Goal: Download file/media: Download file/media

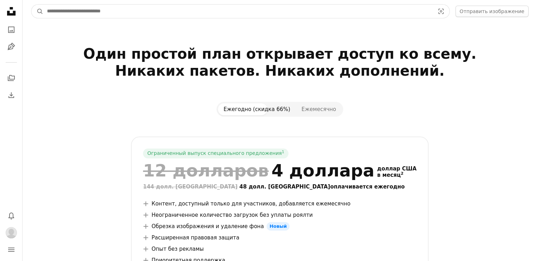
drag, startPoint x: 0, startPoint y: 0, endPoint x: 118, endPoint y: 15, distance: 119.0
click at [118, 15] on input "Найти визуальные материалы на сайте" at bounding box center [237, 11] width 389 height 13
type input "**********"
click at [31, 5] on button "A magnifying glass" at bounding box center [37, 11] width 12 height 13
click at [227, 7] on input "Найти визуальные материалы на сайте" at bounding box center [237, 11] width 389 height 13
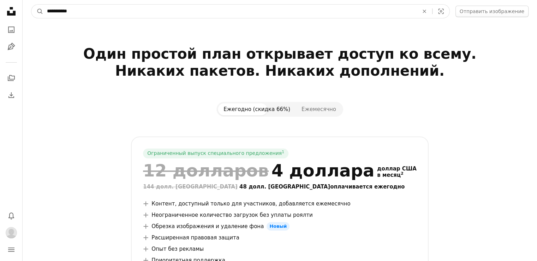
type input "**********"
click at [31, 5] on button "A magnifying glass" at bounding box center [37, 11] width 12 height 13
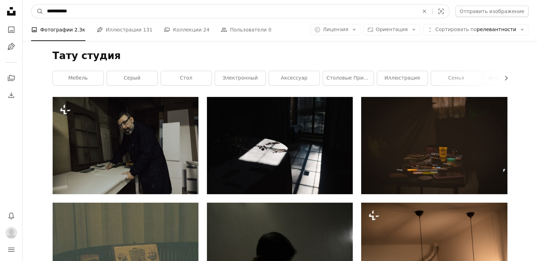
click at [23, 13] on nav "**********" at bounding box center [280, 11] width 515 height 23
type input "**********"
click at [31, 5] on button "A magnifying glass" at bounding box center [37, 11] width 12 height 13
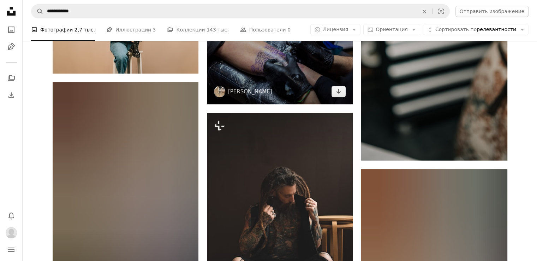
scroll to position [141, 0]
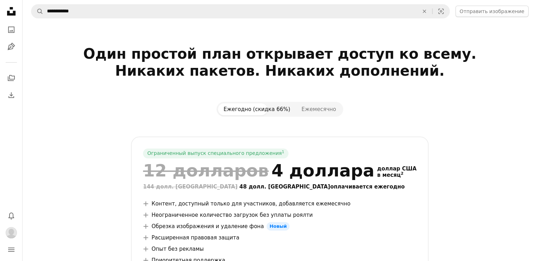
type input "**********"
click at [31, 5] on button "A magnifying glass" at bounding box center [37, 11] width 12 height 13
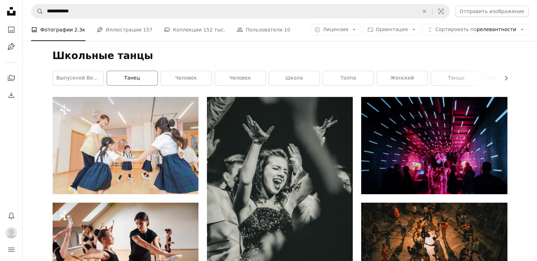
click at [130, 77] on font "танец" at bounding box center [132, 78] width 16 height 6
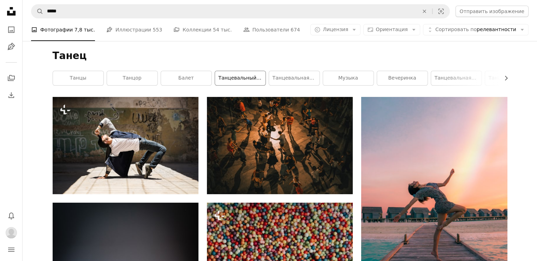
click at [241, 78] on font "танцевальный класс" at bounding box center [246, 78] width 55 height 6
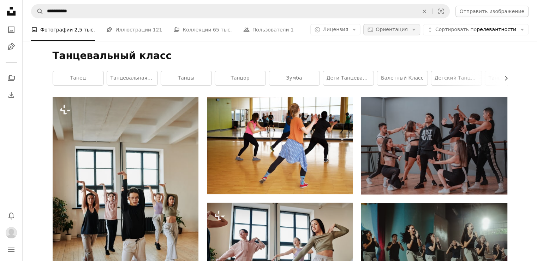
click at [417, 31] on icon "Arrow down" at bounding box center [414, 29] width 6 height 6
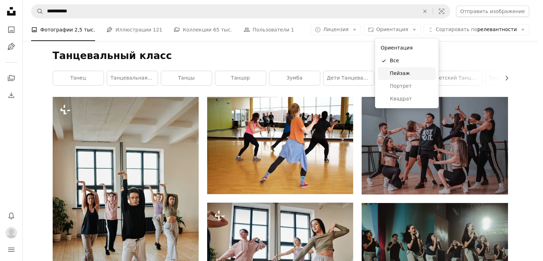
click at [417, 74] on span "Пейзаж" at bounding box center [411, 73] width 43 height 7
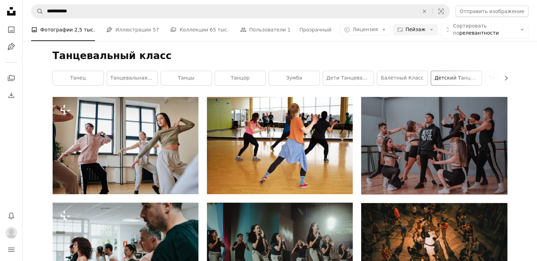
click at [452, 75] on font "детский танцевальный класс" at bounding box center [474, 78] width 78 height 6
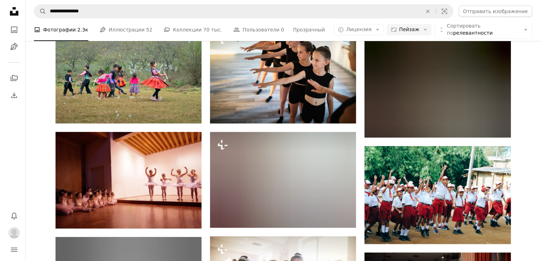
scroll to position [318, 0]
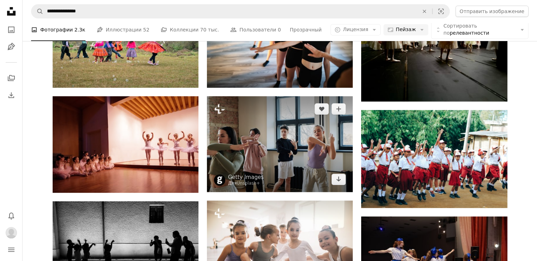
click at [264, 141] on img at bounding box center [280, 144] width 146 height 96
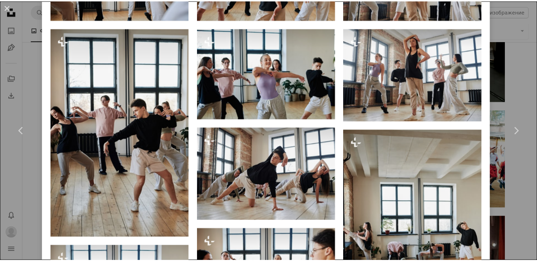
scroll to position [600, 0]
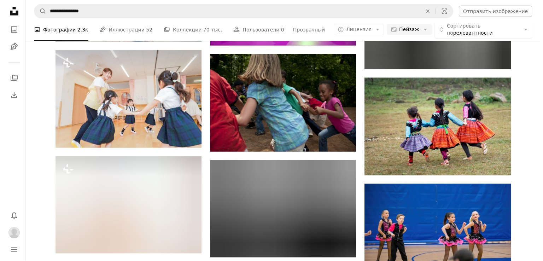
scroll to position [1413, 0]
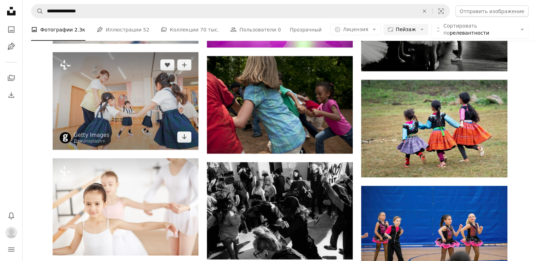
click at [137, 117] on img at bounding box center [126, 100] width 146 height 97
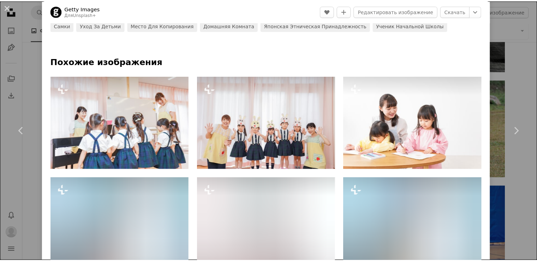
scroll to position [353, 0]
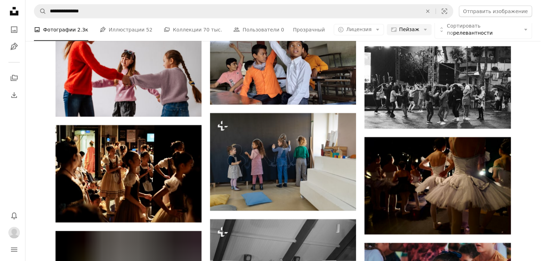
scroll to position [2049, 0]
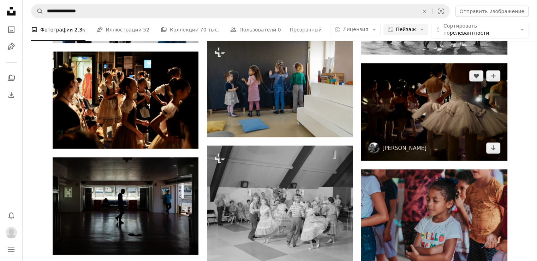
click at [465, 123] on img at bounding box center [434, 111] width 146 height 97
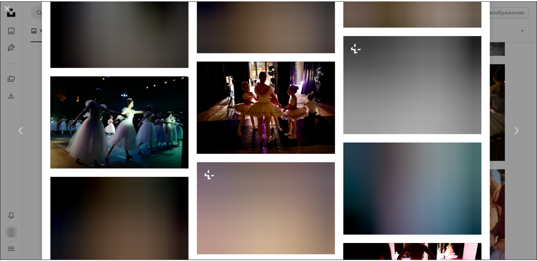
scroll to position [742, 0]
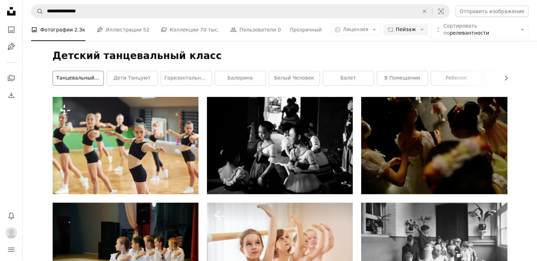
click at [88, 82] on link "танцевальный класс" at bounding box center [78, 78] width 51 height 14
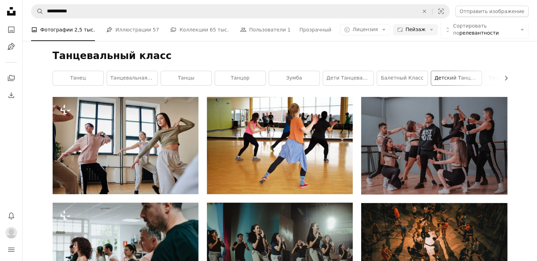
click at [474, 79] on font "детский танцевальный класс" at bounding box center [474, 78] width 78 height 6
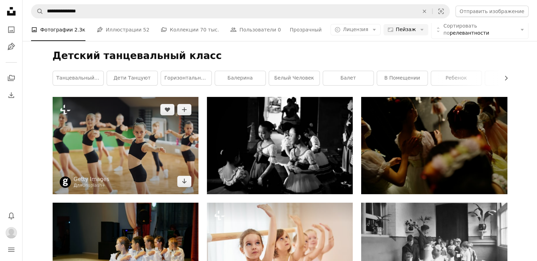
click at [172, 151] on img at bounding box center [126, 145] width 146 height 97
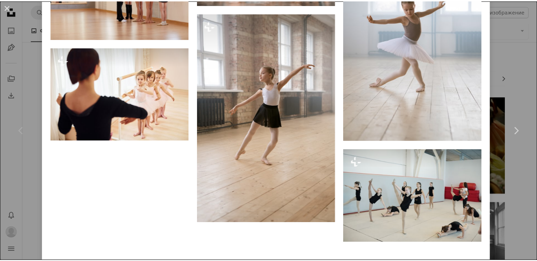
scroll to position [974, 0]
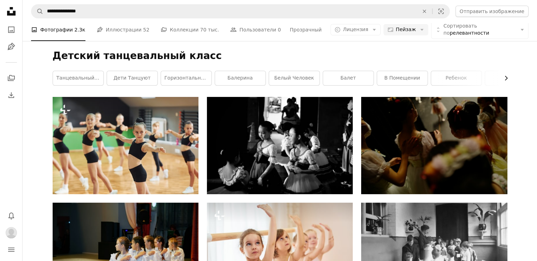
click at [503, 78] on icon "Chevron right" at bounding box center [506, 78] width 7 height 7
click at [53, 78] on icon "button" at bounding box center [53, 78] width 3 height 5
click at [53, 78] on link "танцевальный класс" at bounding box center [78, 78] width 51 height 14
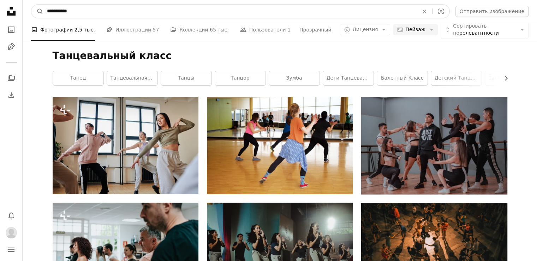
drag, startPoint x: 90, startPoint y: 11, endPoint x: 20, endPoint y: 11, distance: 70.6
click at [75, 13] on input "**********" at bounding box center [229, 11] width 373 height 13
click at [83, 13] on input "**********" at bounding box center [229, 11] width 373 height 13
type input "**********"
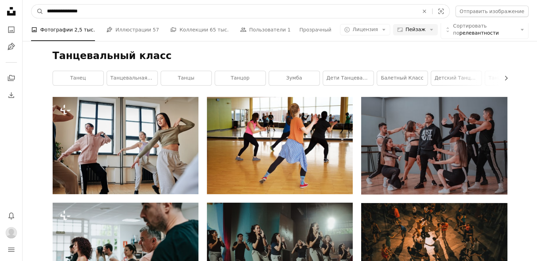
click at [31, 5] on button "A magnifying glass" at bounding box center [37, 11] width 12 height 13
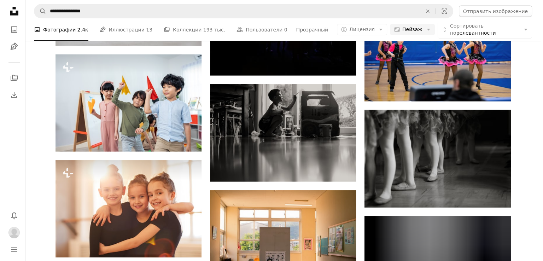
scroll to position [1620, 0]
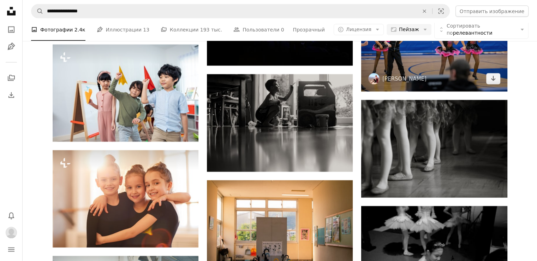
click at [483, 73] on img at bounding box center [434, 42] width 146 height 97
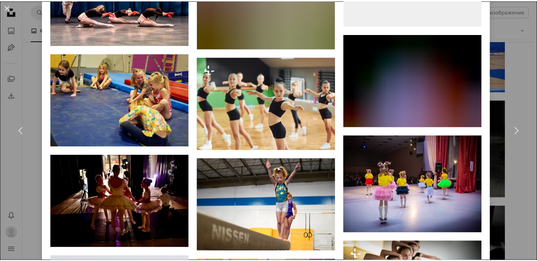
scroll to position [1307, 0]
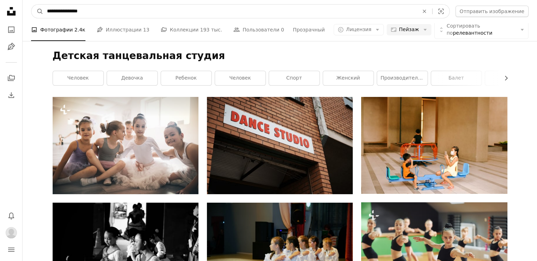
click at [116, 12] on input "**********" at bounding box center [229, 11] width 373 height 13
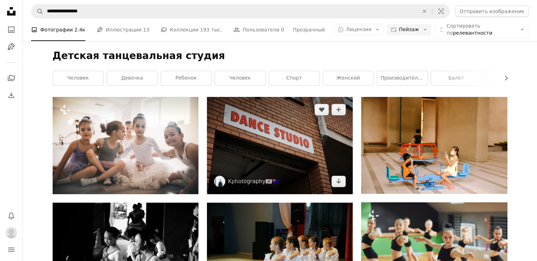
click at [294, 144] on img at bounding box center [280, 145] width 146 height 97
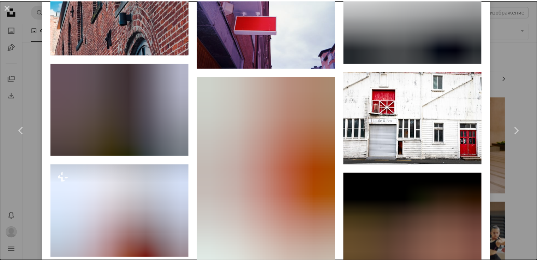
scroll to position [600, 0]
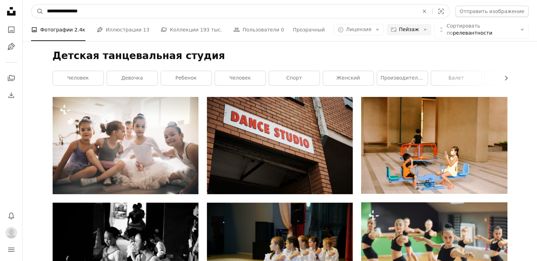
click at [126, 12] on input "**********" at bounding box center [229, 11] width 373 height 13
click at [48, 11] on input "**********" at bounding box center [229, 11] width 373 height 13
type input "**********"
click at [31, 5] on button "A magnifying glass" at bounding box center [37, 11] width 12 height 13
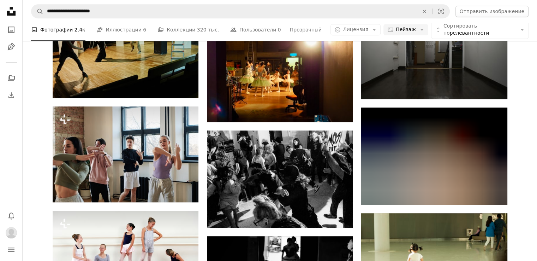
scroll to position [530, 0]
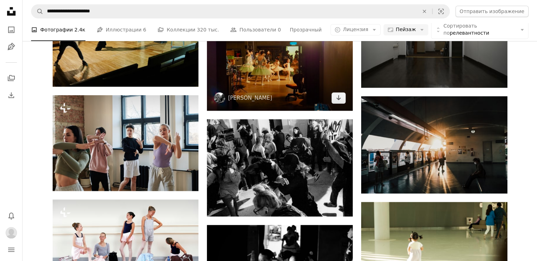
click at [323, 73] on img at bounding box center [280, 61] width 146 height 97
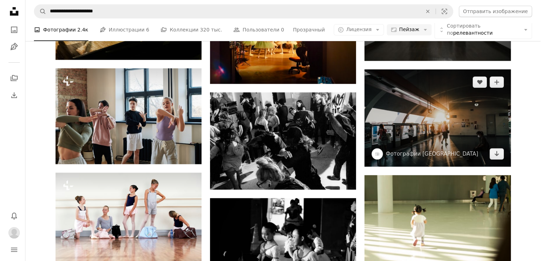
scroll to position [671, 0]
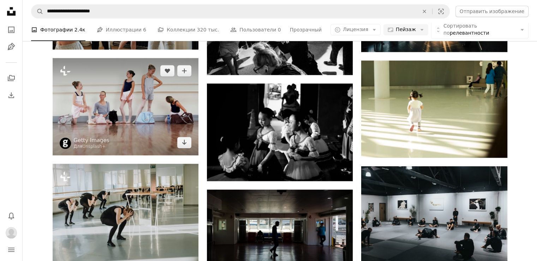
click at [130, 103] on img at bounding box center [126, 106] width 146 height 97
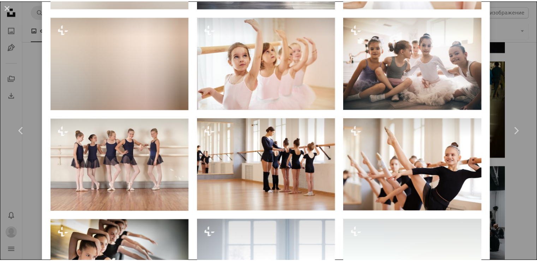
scroll to position [636, 0]
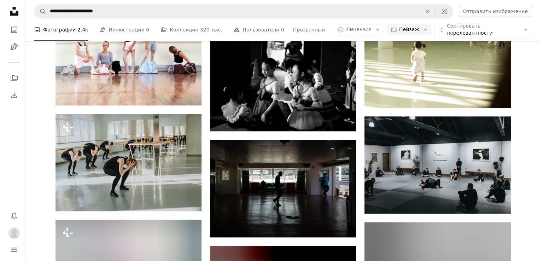
scroll to position [812, 0]
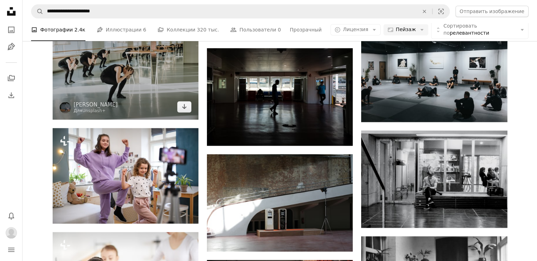
click at [99, 60] on img at bounding box center [126, 70] width 146 height 97
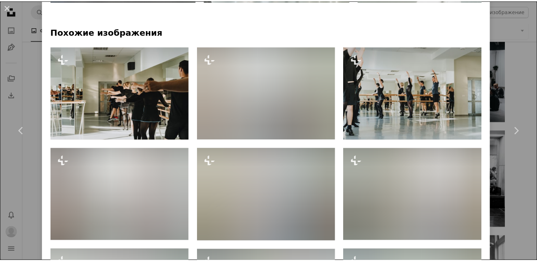
scroll to position [671, 0]
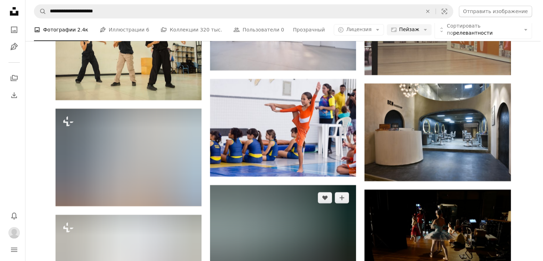
scroll to position [3250, 0]
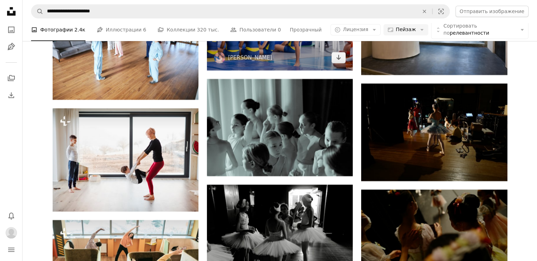
click at [286, 53] on img at bounding box center [280, 21] width 146 height 97
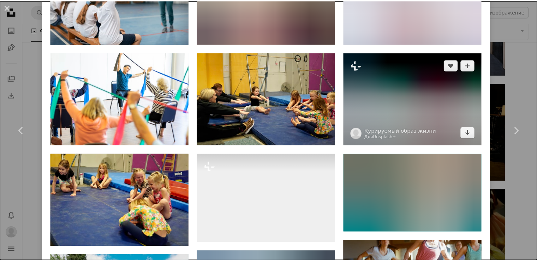
scroll to position [636, 0]
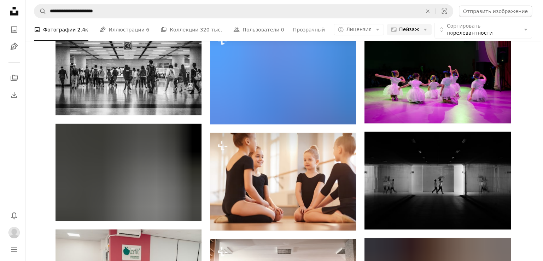
scroll to position [4380, 0]
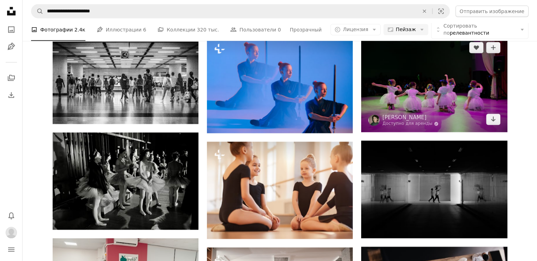
click at [434, 93] on img at bounding box center [434, 83] width 146 height 97
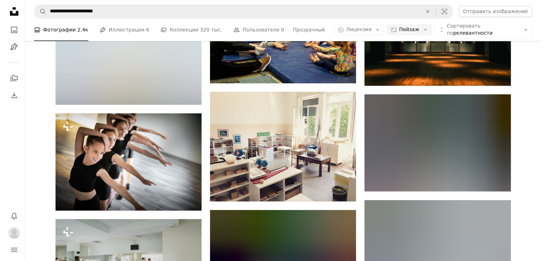
scroll to position [4062, 0]
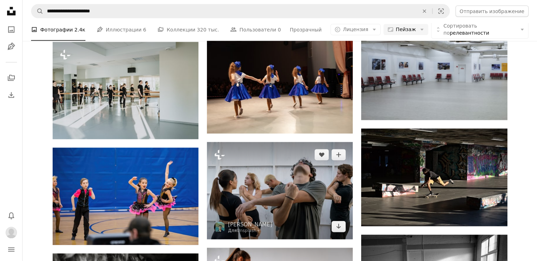
click at [285, 180] on img at bounding box center [280, 190] width 146 height 97
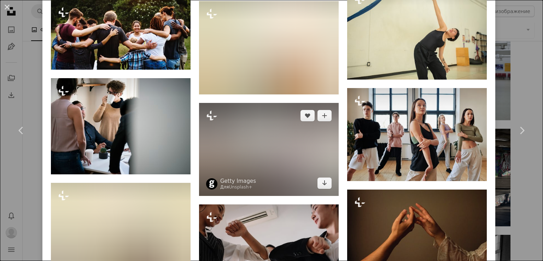
scroll to position [1060, 0]
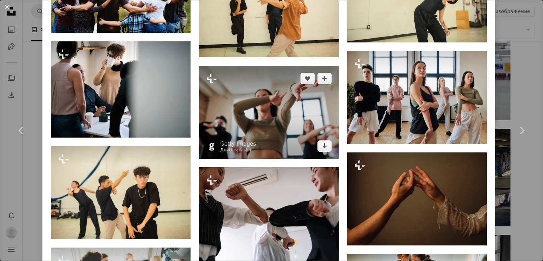
click at [254, 106] on img at bounding box center [269, 112] width 140 height 93
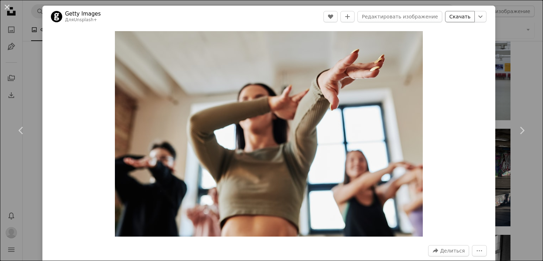
click at [457, 16] on font "Скачать" at bounding box center [459, 17] width 21 height 6
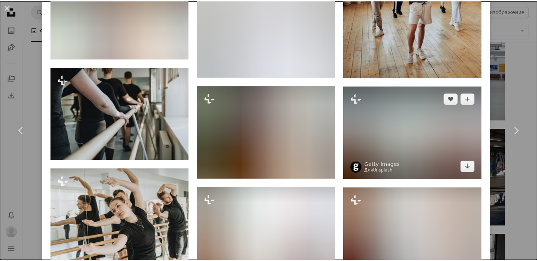
scroll to position [1660, 0]
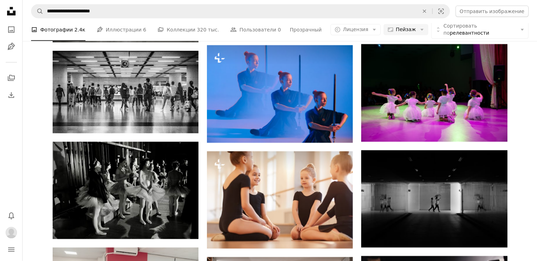
scroll to position [4373, 0]
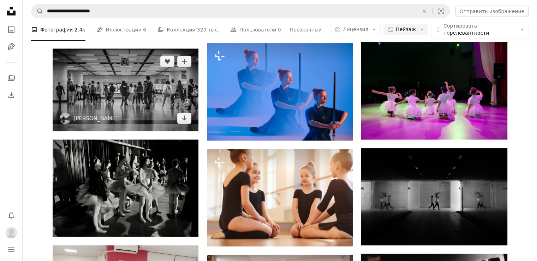
click at [139, 103] on img at bounding box center [126, 90] width 146 height 82
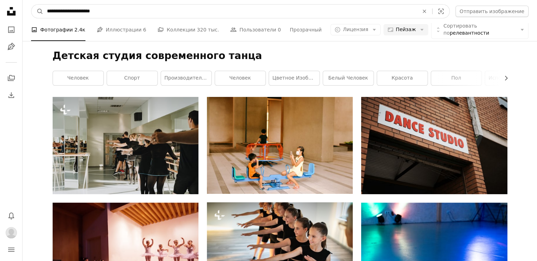
drag, startPoint x: 90, startPoint y: 12, endPoint x: 79, endPoint y: 10, distance: 11.0
click at [79, 10] on input "**********" at bounding box center [229, 11] width 373 height 13
type input "**********"
click at [31, 5] on button "A magnifying glass" at bounding box center [37, 11] width 12 height 13
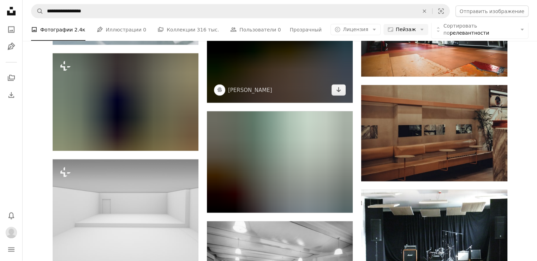
scroll to position [1413, 0]
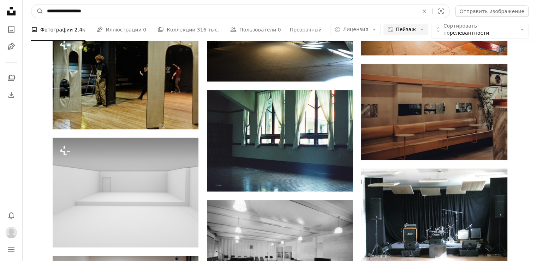
drag, startPoint x: 65, startPoint y: 12, endPoint x: 5, endPoint y: 12, distance: 60.1
click at [5, 12] on div "**********" at bounding box center [268, 82] width 537 height 2991
type input "**********"
click at [31, 5] on button "A magnifying glass" at bounding box center [37, 11] width 12 height 13
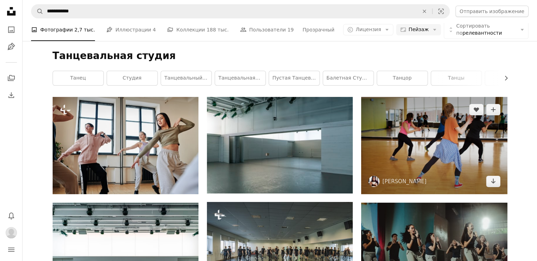
click at [458, 148] on img at bounding box center [434, 145] width 146 height 97
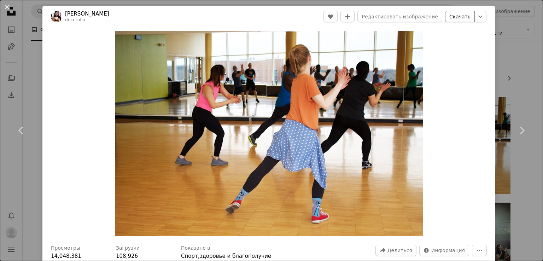
click at [453, 16] on font "Скачать" at bounding box center [459, 17] width 21 height 6
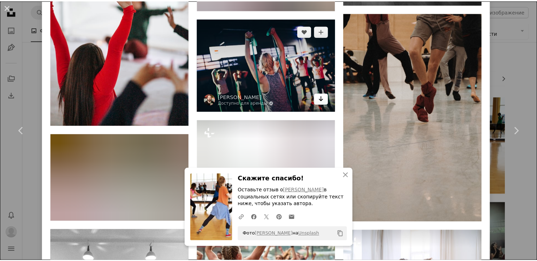
scroll to position [848, 0]
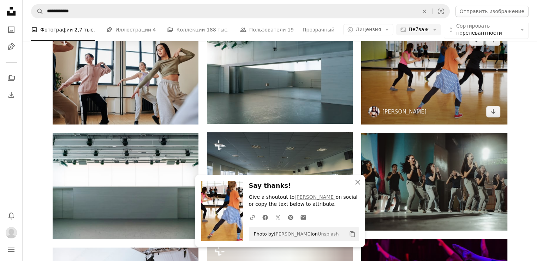
scroll to position [177, 0]
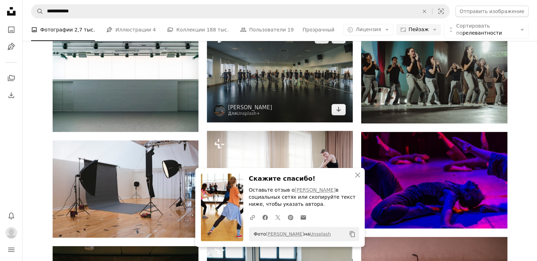
click at [320, 88] on img at bounding box center [280, 73] width 146 height 97
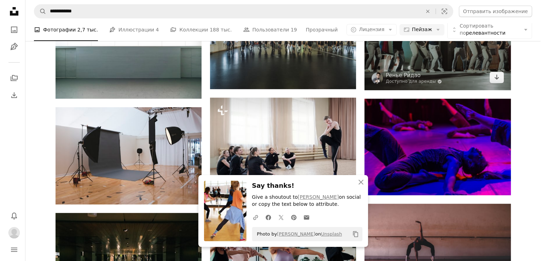
scroll to position [283, 0]
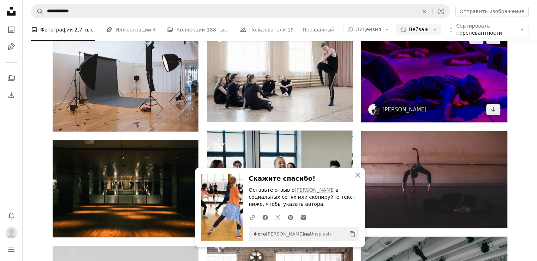
click at [468, 100] on img at bounding box center [434, 74] width 146 height 97
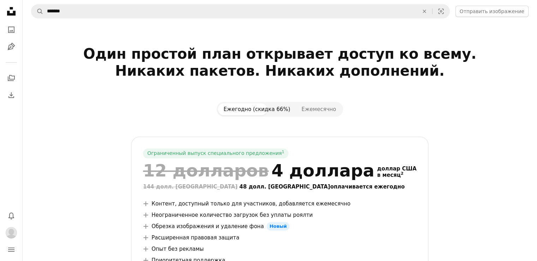
type input "*******"
click at [31, 5] on button "A magnifying glass" at bounding box center [37, 11] width 12 height 13
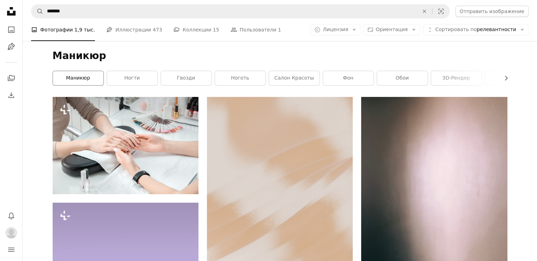
click at [90, 75] on link "маникюр" at bounding box center [78, 78] width 51 height 14
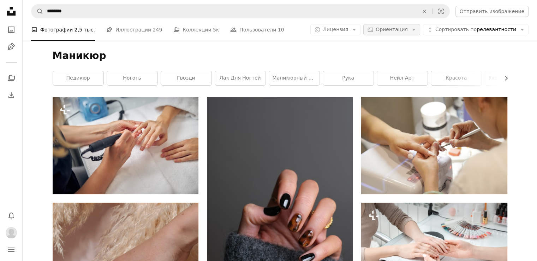
click at [395, 30] on font "Ориентация" at bounding box center [392, 29] width 32 height 6
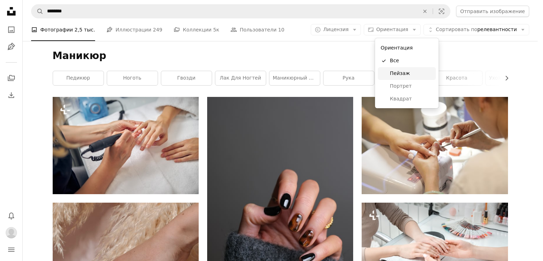
click at [407, 71] on font "Пейзаж" at bounding box center [400, 73] width 20 height 6
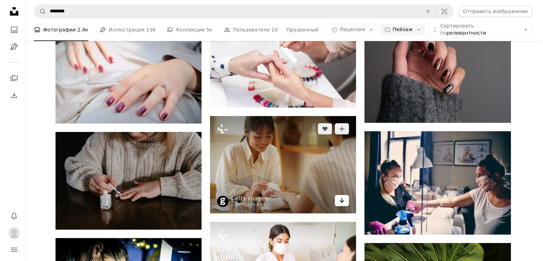
scroll to position [353, 0]
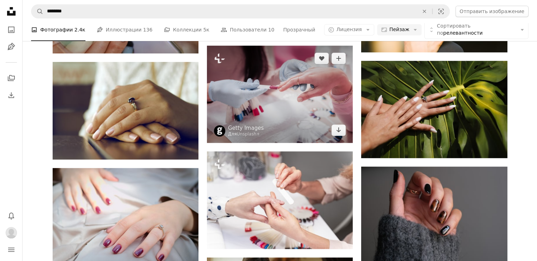
click at [279, 102] on img at bounding box center [280, 94] width 146 height 97
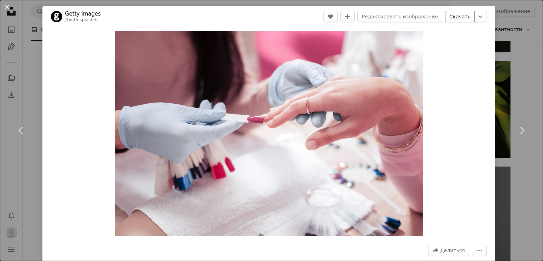
click at [458, 17] on font "Скачать" at bounding box center [459, 17] width 21 height 6
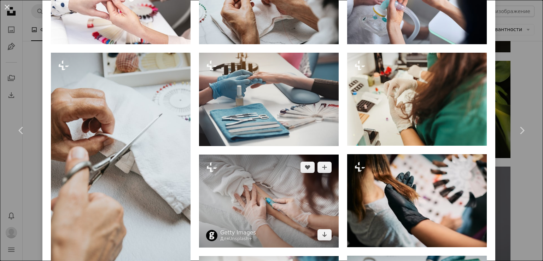
scroll to position [283, 0]
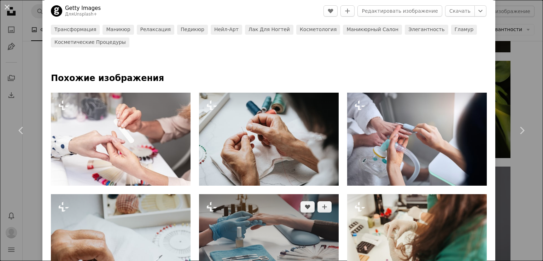
click at [275, 211] on img at bounding box center [269, 240] width 140 height 93
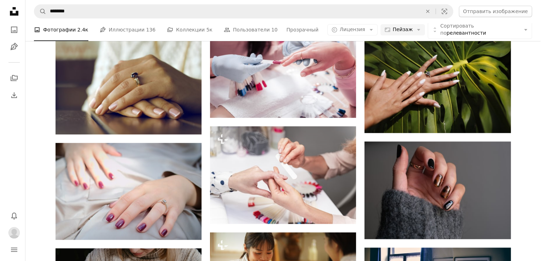
scroll to position [389, 0]
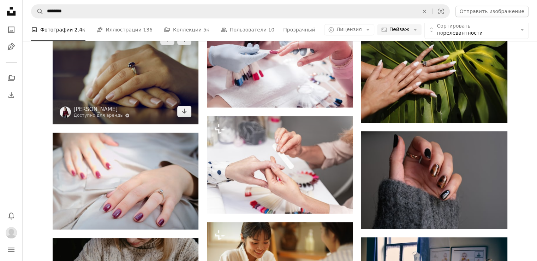
click at [152, 90] on img at bounding box center [126, 74] width 146 height 97
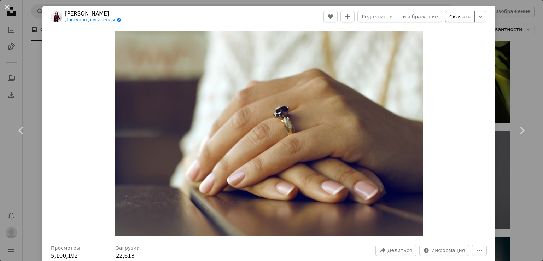
click at [452, 18] on font "Скачать" at bounding box center [459, 17] width 21 height 6
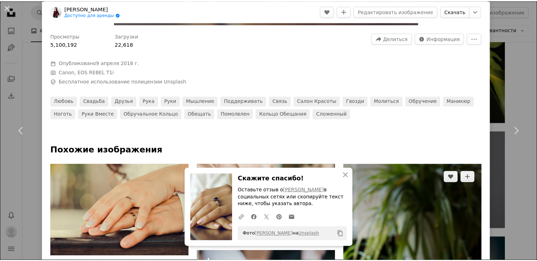
scroll to position [459, 0]
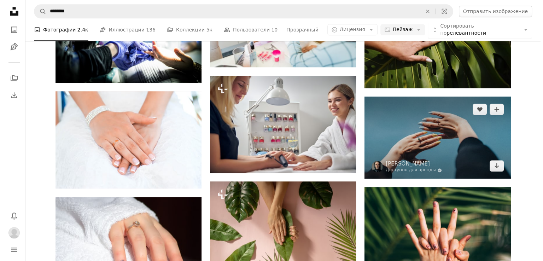
scroll to position [742, 0]
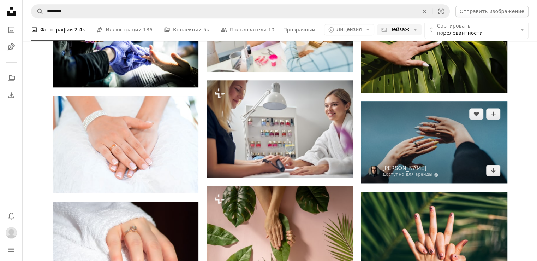
click at [435, 148] on img at bounding box center [434, 142] width 146 height 82
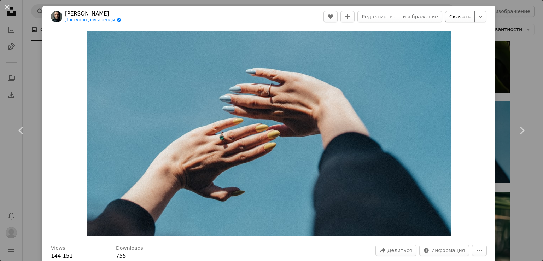
click at [453, 20] on font "Скачать" at bounding box center [459, 16] width 21 height 11
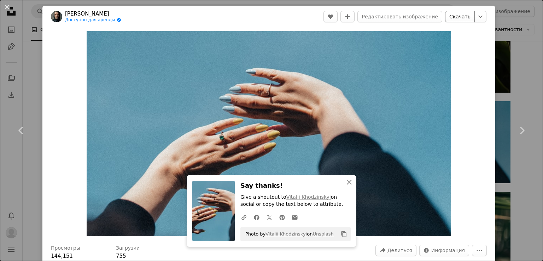
click at [453, 19] on font "Скачать" at bounding box center [459, 17] width 21 height 6
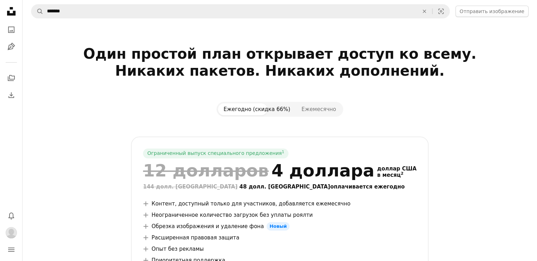
type input "*******"
click at [31, 5] on button "A magnifying glass" at bounding box center [37, 11] width 12 height 13
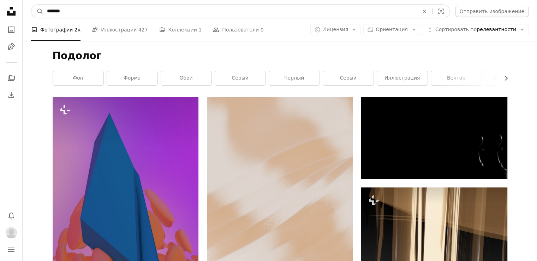
drag, startPoint x: 72, startPoint y: 13, endPoint x: 12, endPoint y: 12, distance: 59.7
type input "*******"
click at [31, 5] on button "A magnifying glass" at bounding box center [37, 11] width 12 height 13
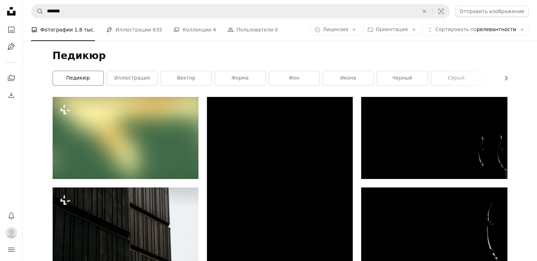
click at [89, 75] on link "педикюр" at bounding box center [78, 78] width 51 height 14
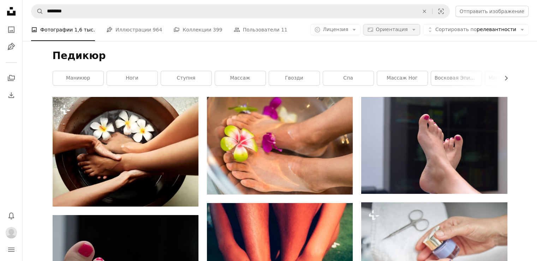
click at [407, 31] on font "Ориентация" at bounding box center [392, 29] width 32 height 6
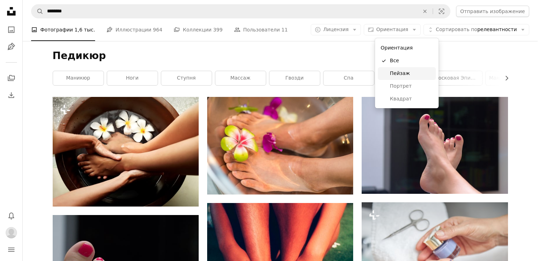
click at [401, 75] on font "Пейзаж" at bounding box center [400, 73] width 20 height 6
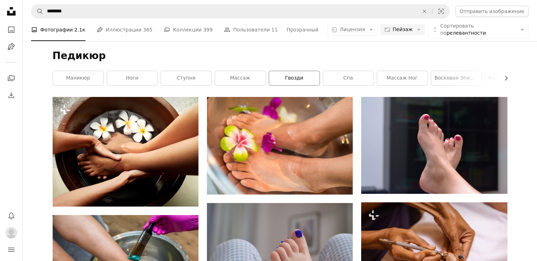
scroll to position [71, 0]
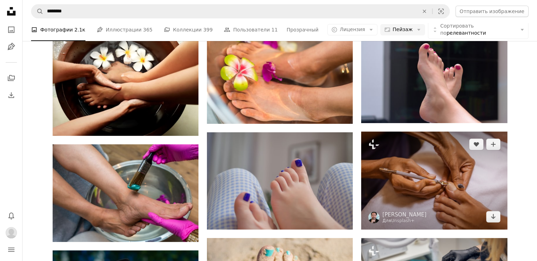
click at [425, 184] on img at bounding box center [434, 179] width 146 height 97
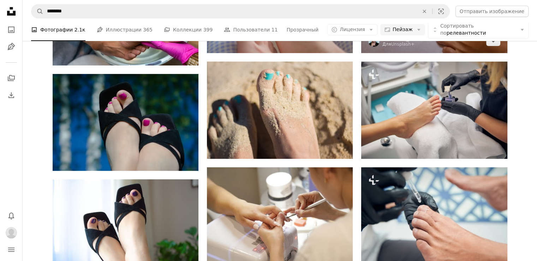
scroll to position [247, 0]
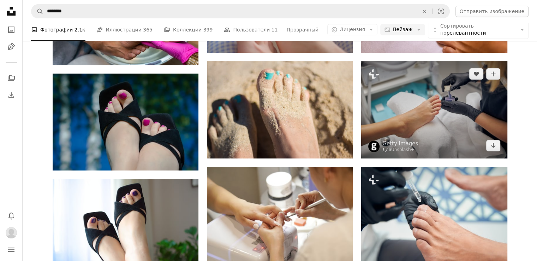
click at [466, 102] on img at bounding box center [434, 109] width 146 height 97
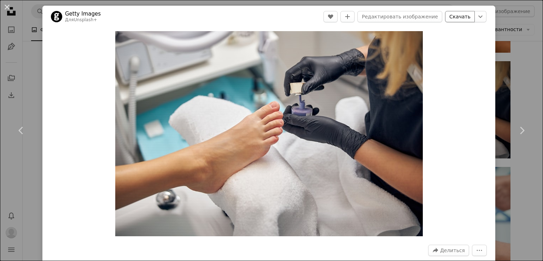
click at [452, 19] on font "Скачать" at bounding box center [459, 17] width 21 height 6
